Goal: Task Accomplishment & Management: Manage account settings

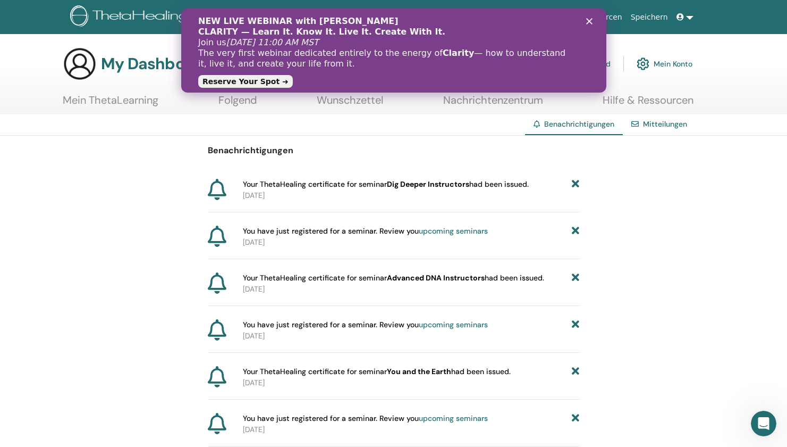
click at [592, 24] on div "NEW LIVE WEBINAR with Vianna Stibal CLARITY — Learn It. Know It. Live It. Creat…" at bounding box center [393, 51] width 425 height 76
click at [591, 22] on icon "Schließen" at bounding box center [589, 21] width 6 height 6
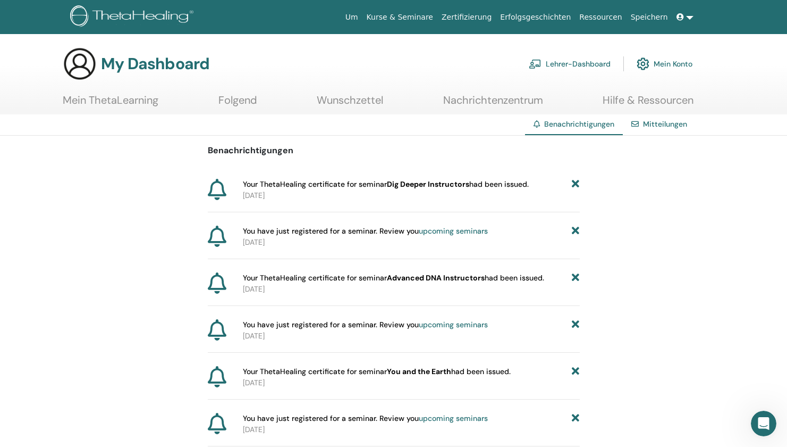
click at [570, 67] on link "Lehrer-Dashboard" at bounding box center [570, 63] width 82 height 23
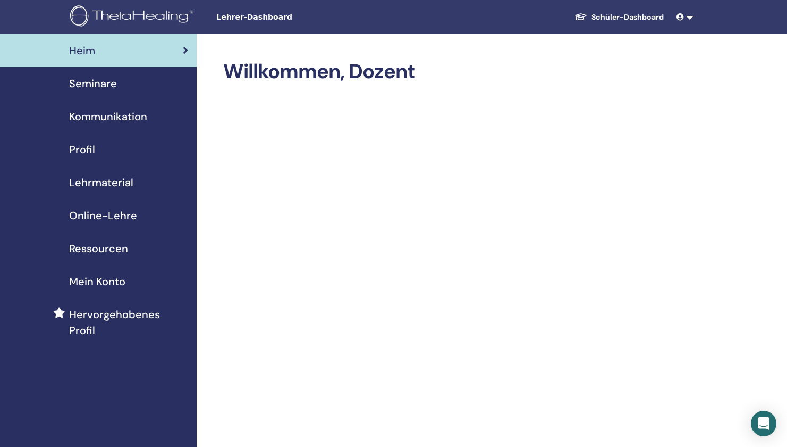
click at [607, 18] on link "Schüler-Dashboard" at bounding box center [619, 17] width 106 height 20
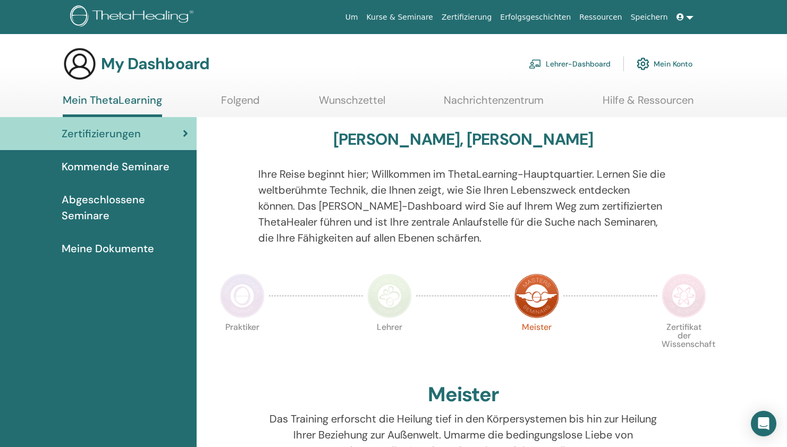
click at [685, 18] on span at bounding box center [682, 17] width 10 height 9
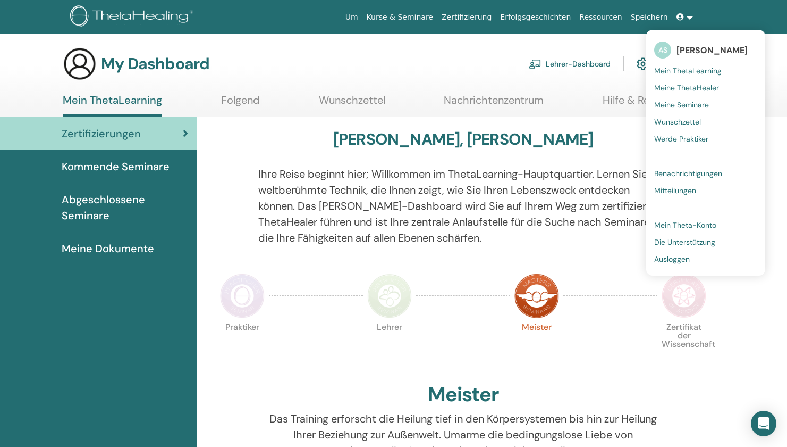
click at [698, 225] on span "Mein Theta-Konto" at bounding box center [686, 225] width 62 height 10
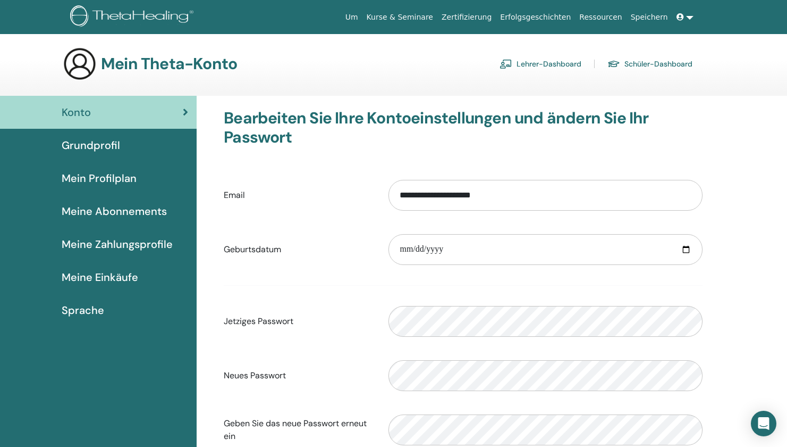
click at [107, 281] on span "Meine Einkäufe" at bounding box center [100, 277] width 77 height 16
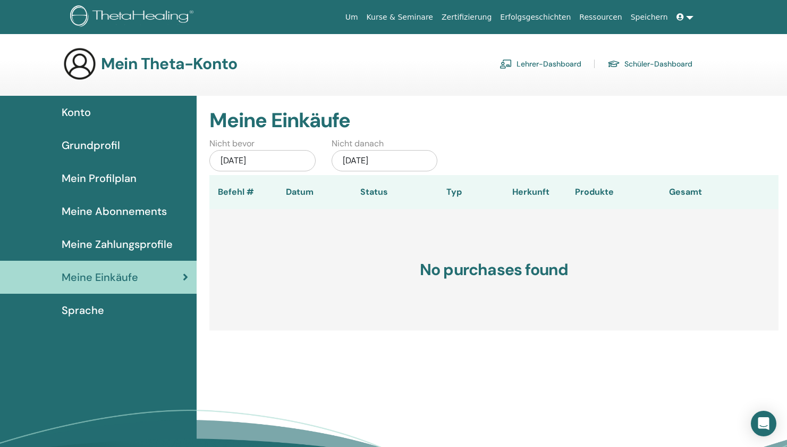
click at [233, 159] on div "Jul/13, 2025" at bounding box center [262, 160] width 106 height 21
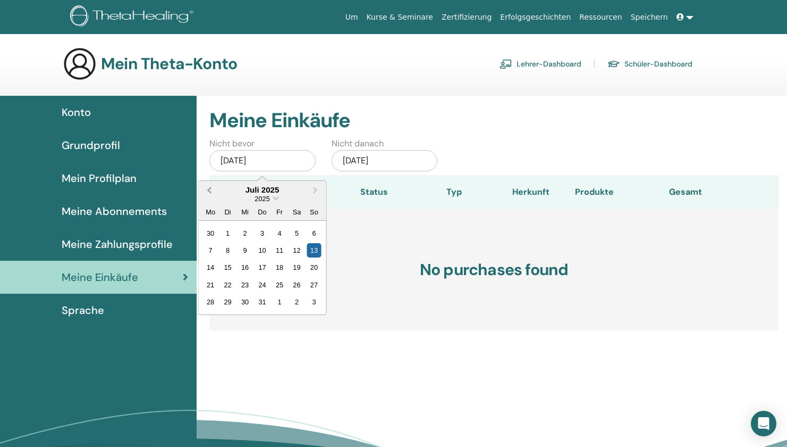
click at [209, 189] on span "Previous Month" at bounding box center [209, 189] width 0 height 11
click at [259, 190] on div "April 2025" at bounding box center [263, 189] width 128 height 9
click at [318, 249] on div "13" at bounding box center [314, 250] width 14 height 14
